Goal: Transaction & Acquisition: Purchase product/service

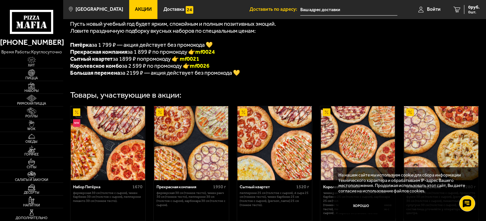
scroll to position [190, 0]
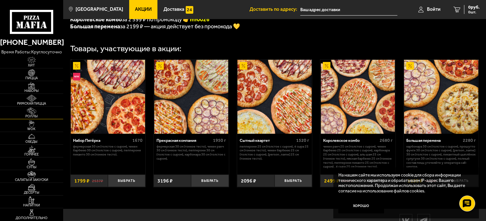
click at [27, 113] on img at bounding box center [31, 110] width 19 height 7
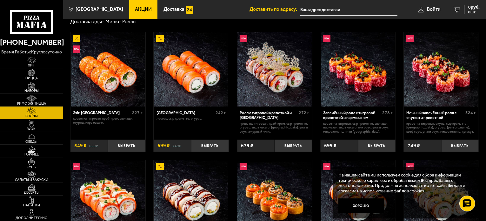
scroll to position [32, 0]
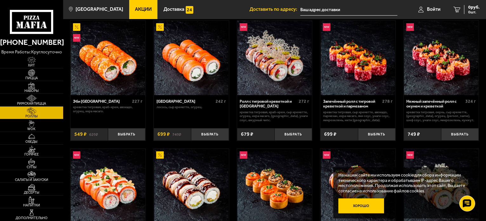
click at [350, 206] on button "Хорошо" at bounding box center [361, 205] width 46 height 15
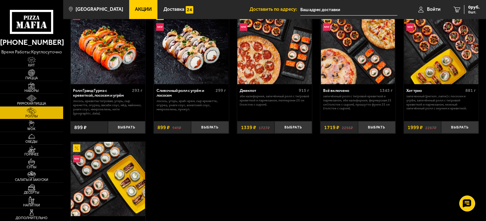
scroll to position [349, 0]
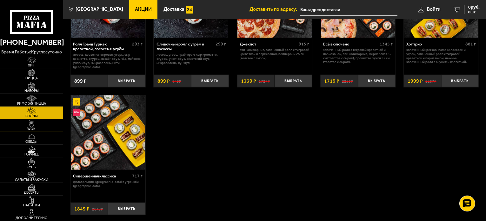
click at [23, 125] on img at bounding box center [31, 123] width 19 height 7
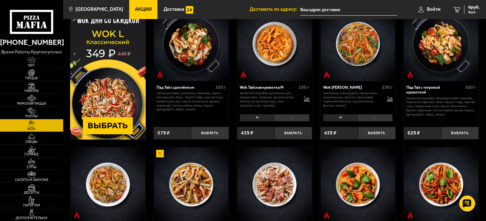
scroll to position [32, 0]
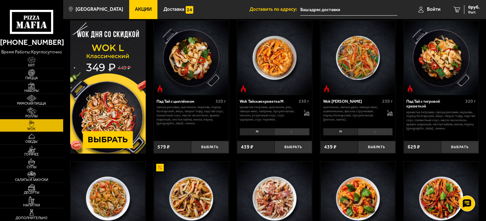
click at [448, 57] on img at bounding box center [441, 58] width 74 height 74
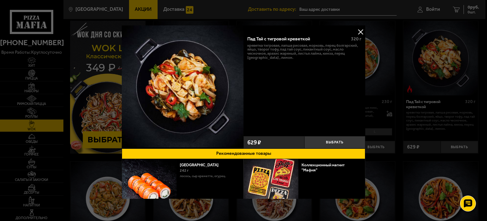
click at [377, 73] on div at bounding box center [243, 110] width 487 height 221
